Goal: Task Accomplishment & Management: Use online tool/utility

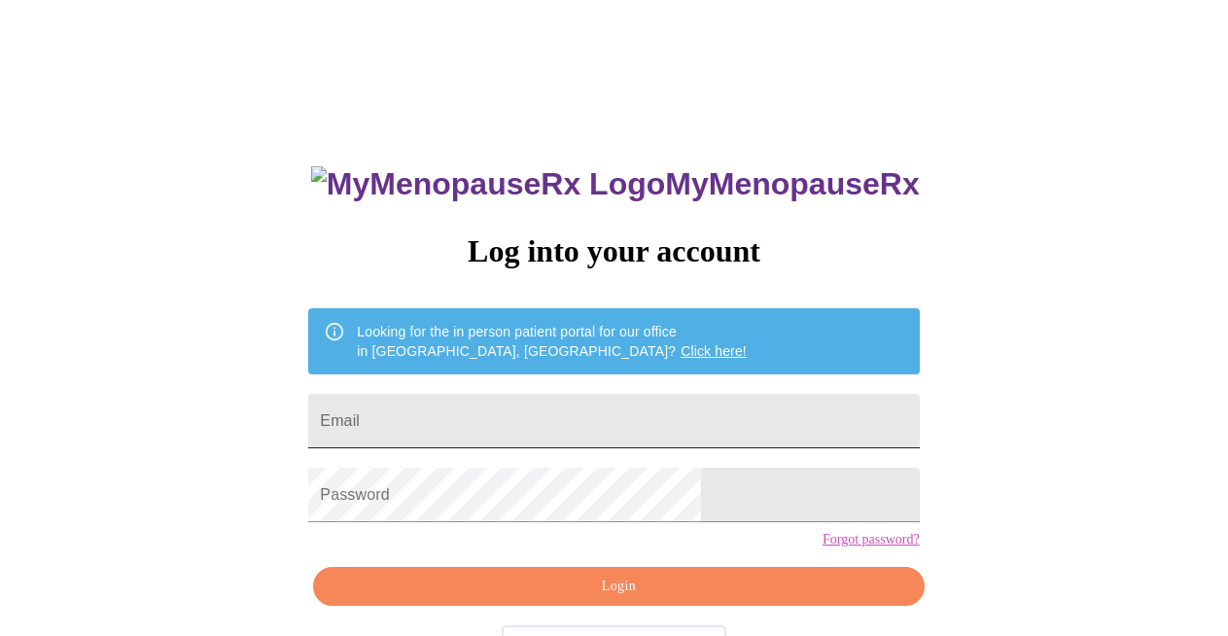
click at [534, 405] on input "Email" at bounding box center [613, 421] width 610 height 54
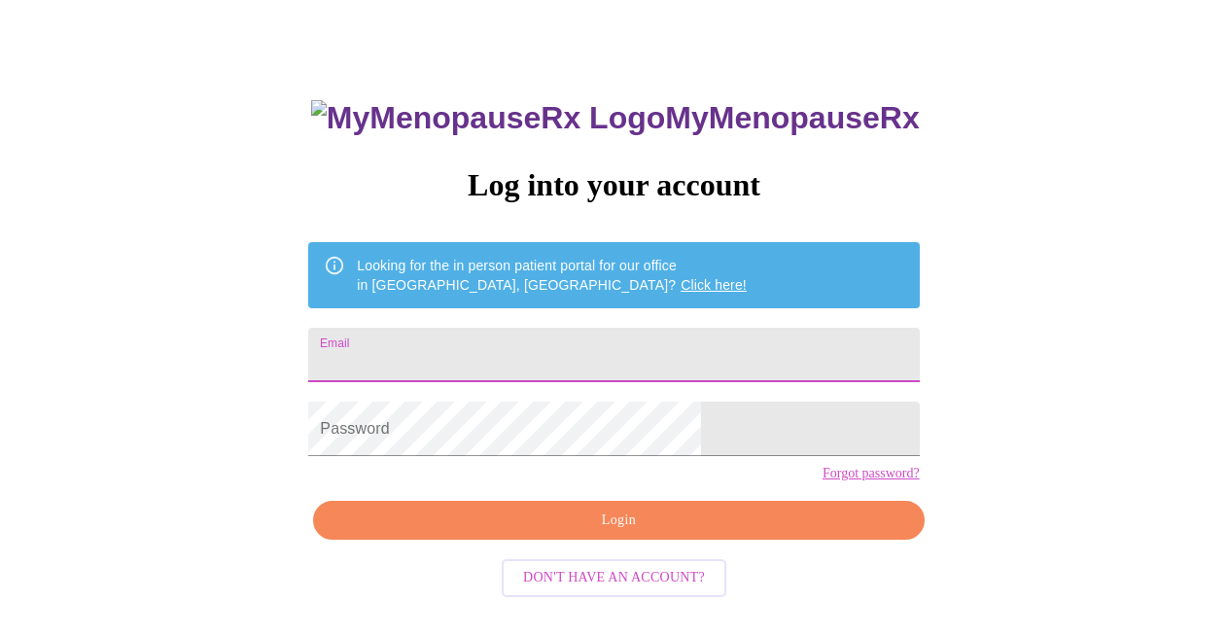
scroll to position [68, 0]
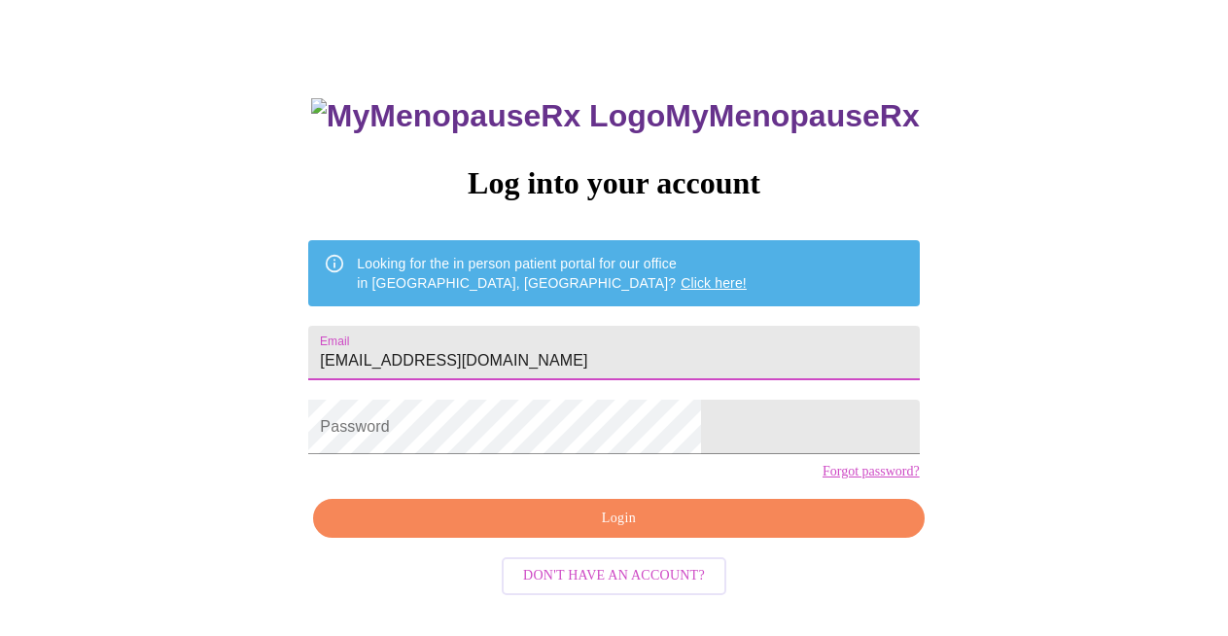
type input "erinohewitt@gmail.com"
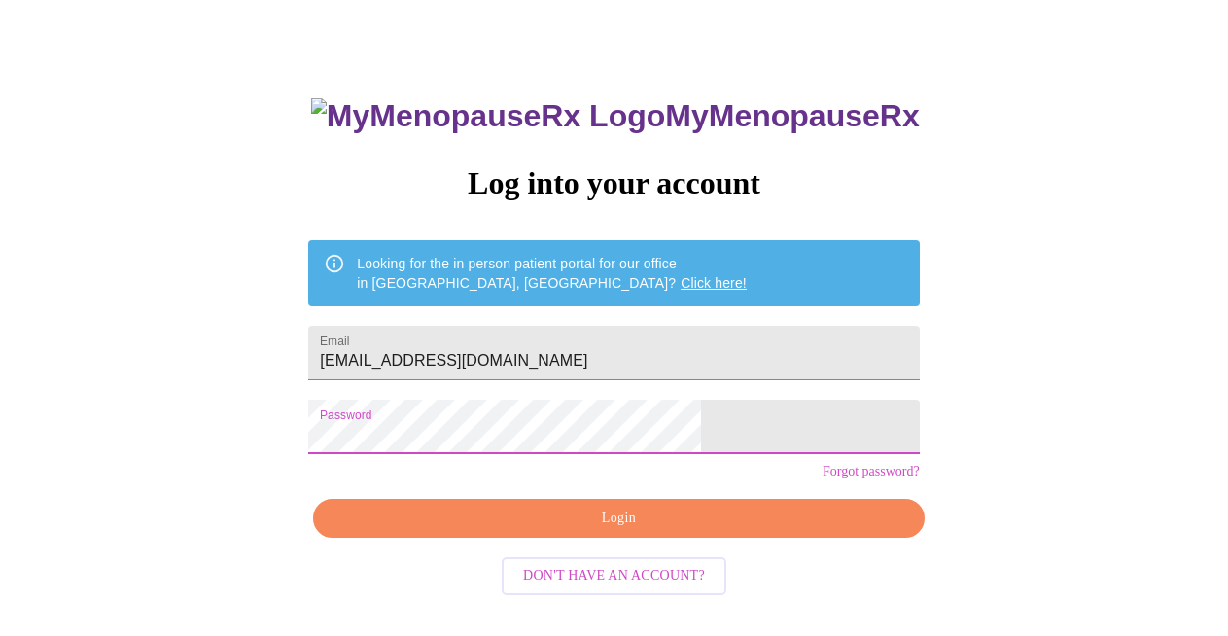
click at [599, 531] on span "Login" at bounding box center [618, 518] width 566 height 24
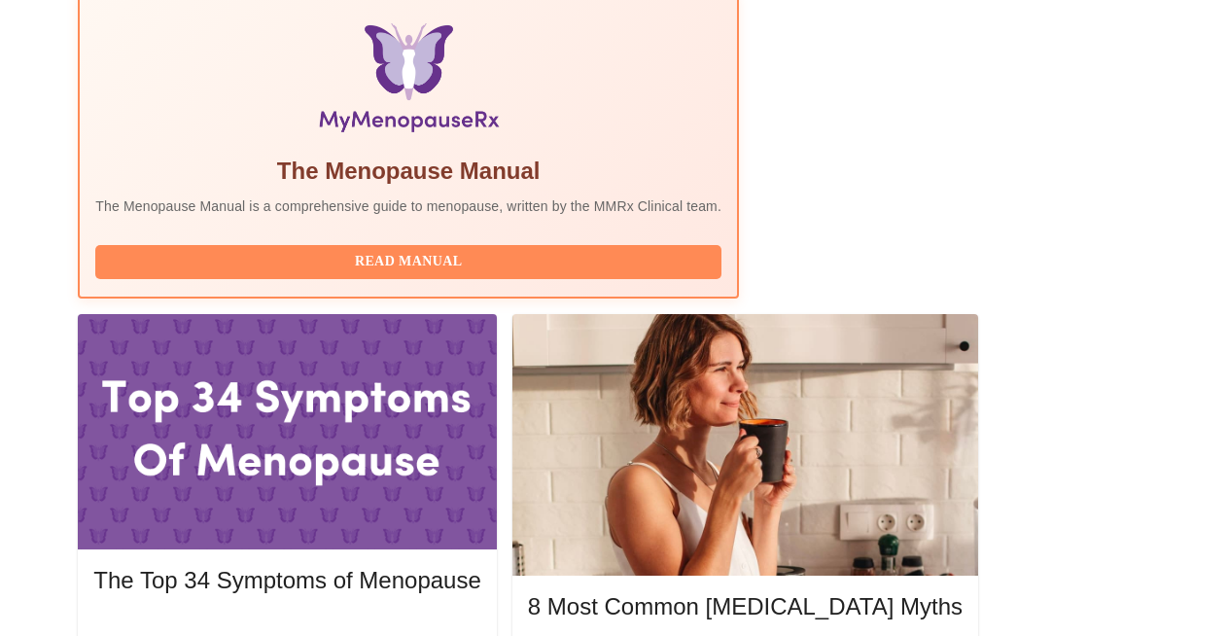
scroll to position [662, 0]
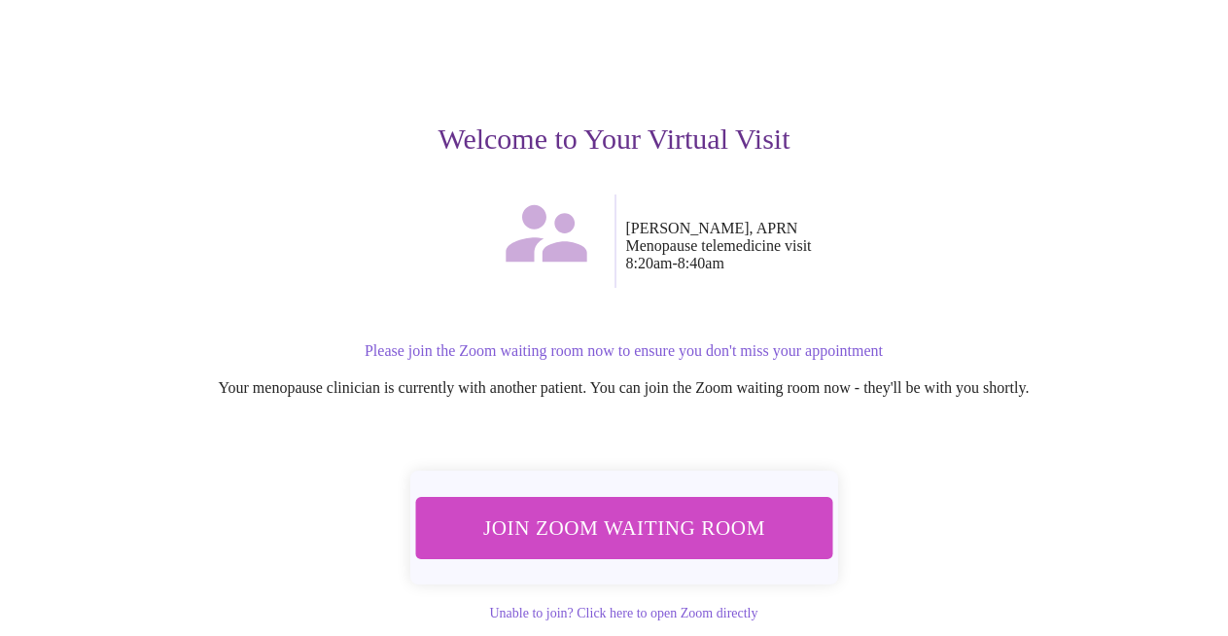
scroll to position [201, 0]
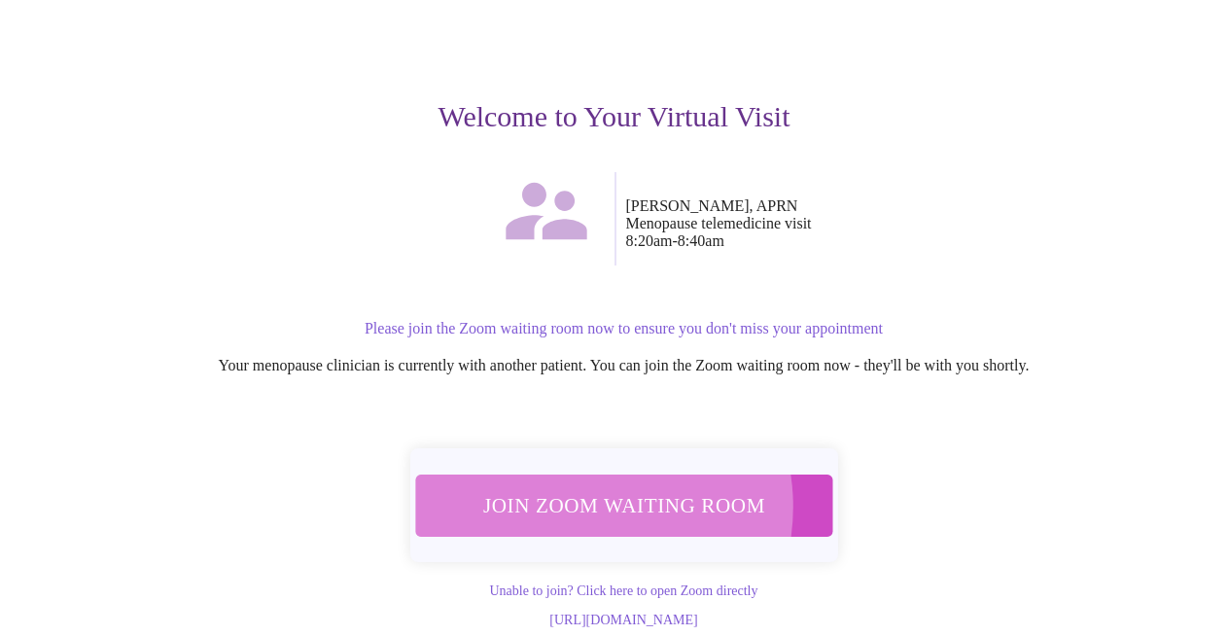
click at [581, 487] on span "Join Zoom Waiting Room" at bounding box center [622, 505] width 365 height 36
